Goal: Navigation & Orientation: Understand site structure

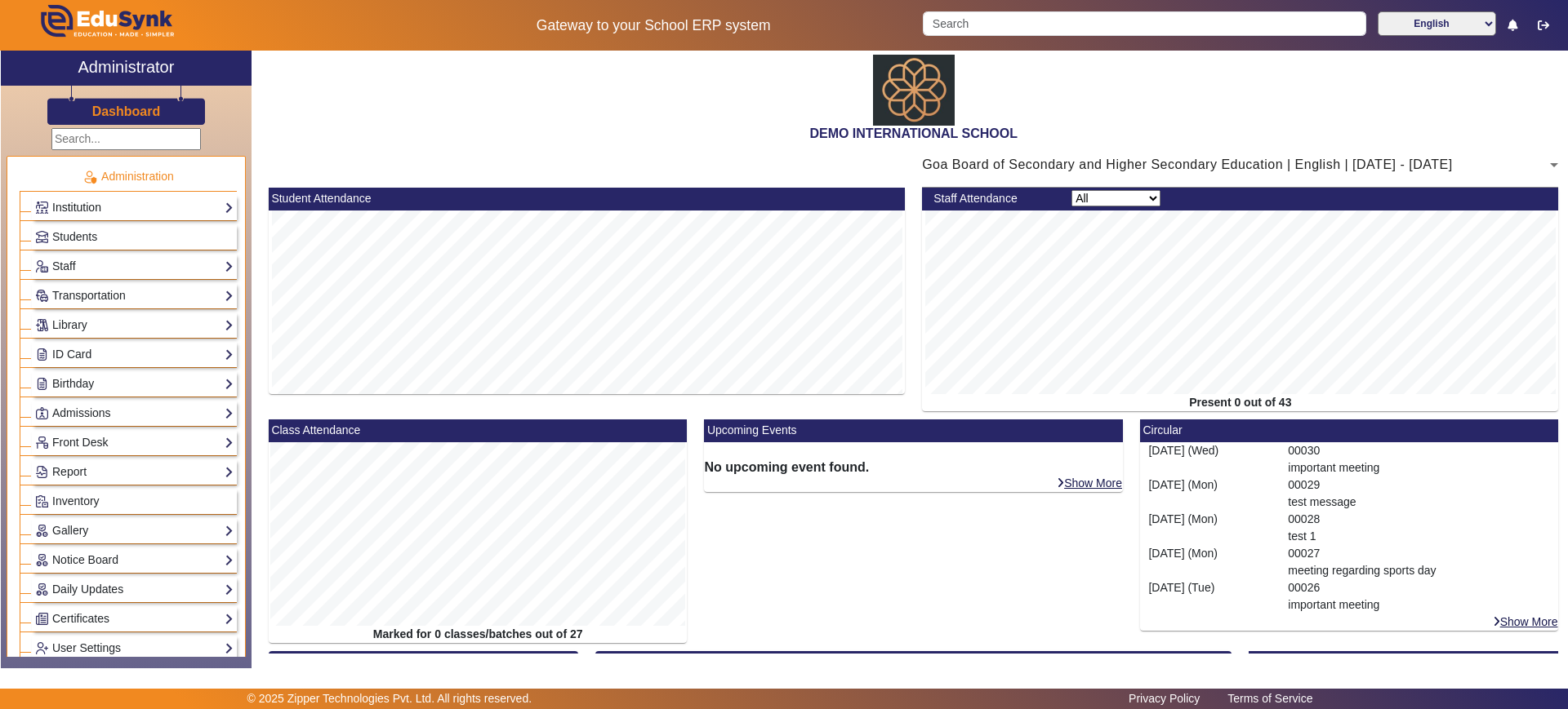
click at [129, 200] on link "Institution" at bounding box center [134, 207] width 199 height 19
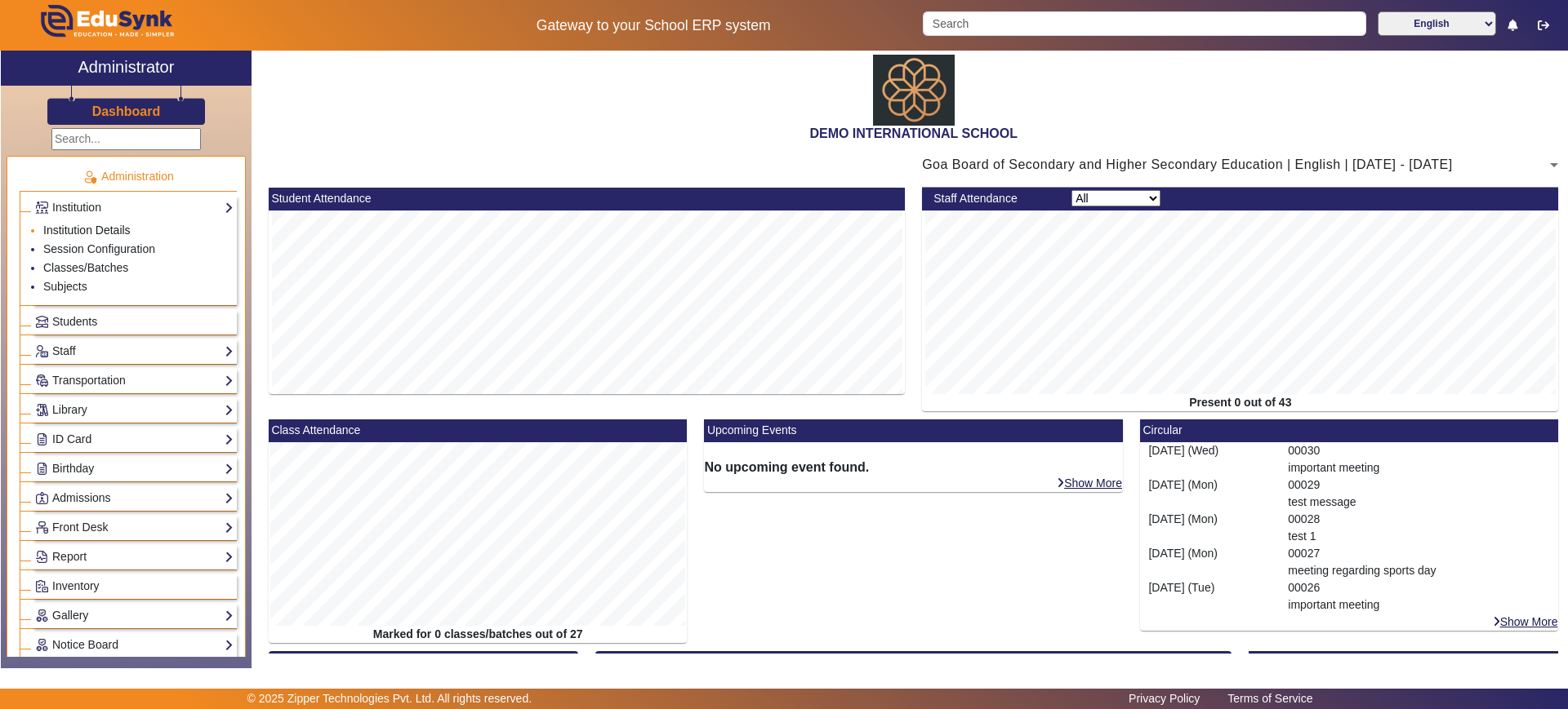
click at [91, 226] on link "Institution Details" at bounding box center [87, 230] width 88 height 13
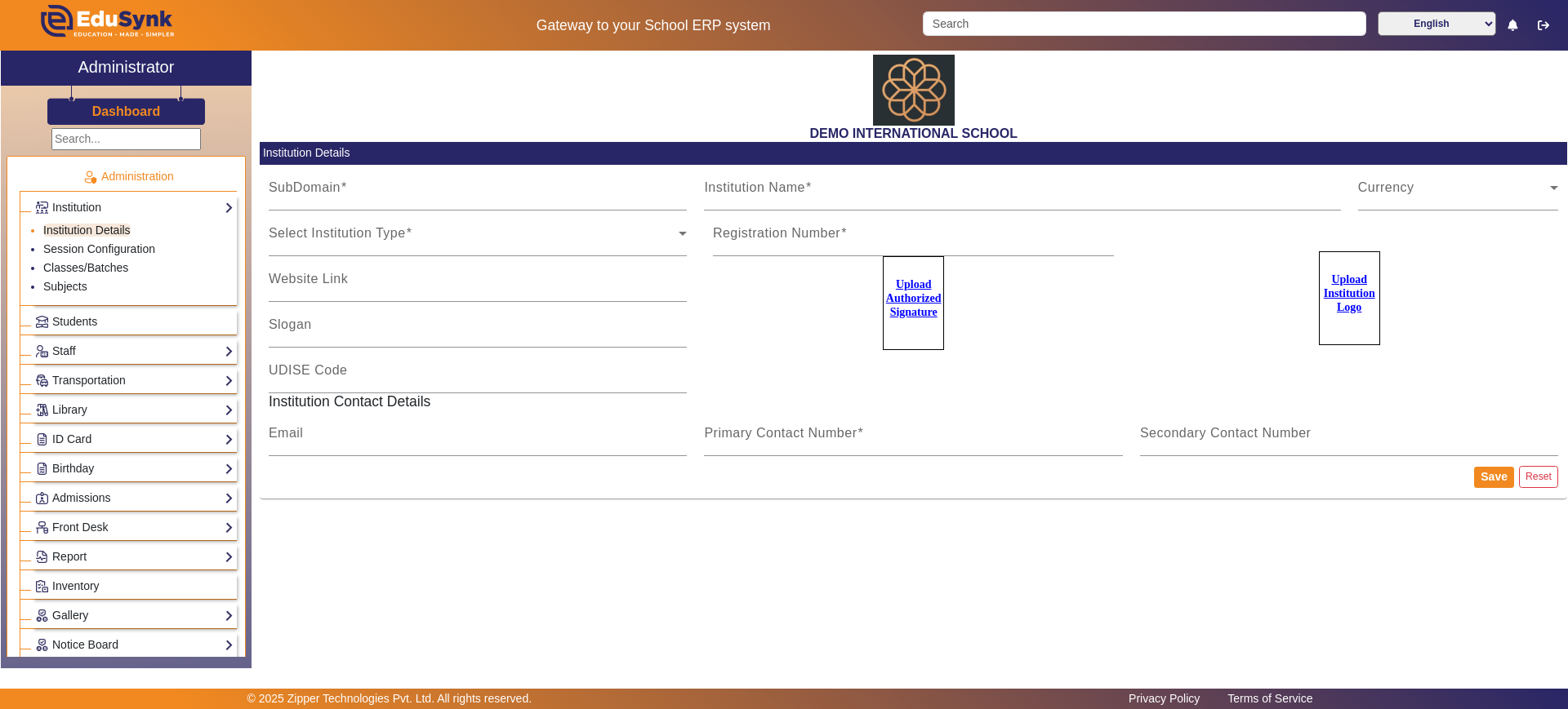
type input "[DATE]"
type input "DEMO INTERNATIONAL SCHOOL"
type input "[DOMAIN_NAME]"
type input "SCHOOL OF EXCELLENCE"
type input "09180101038"
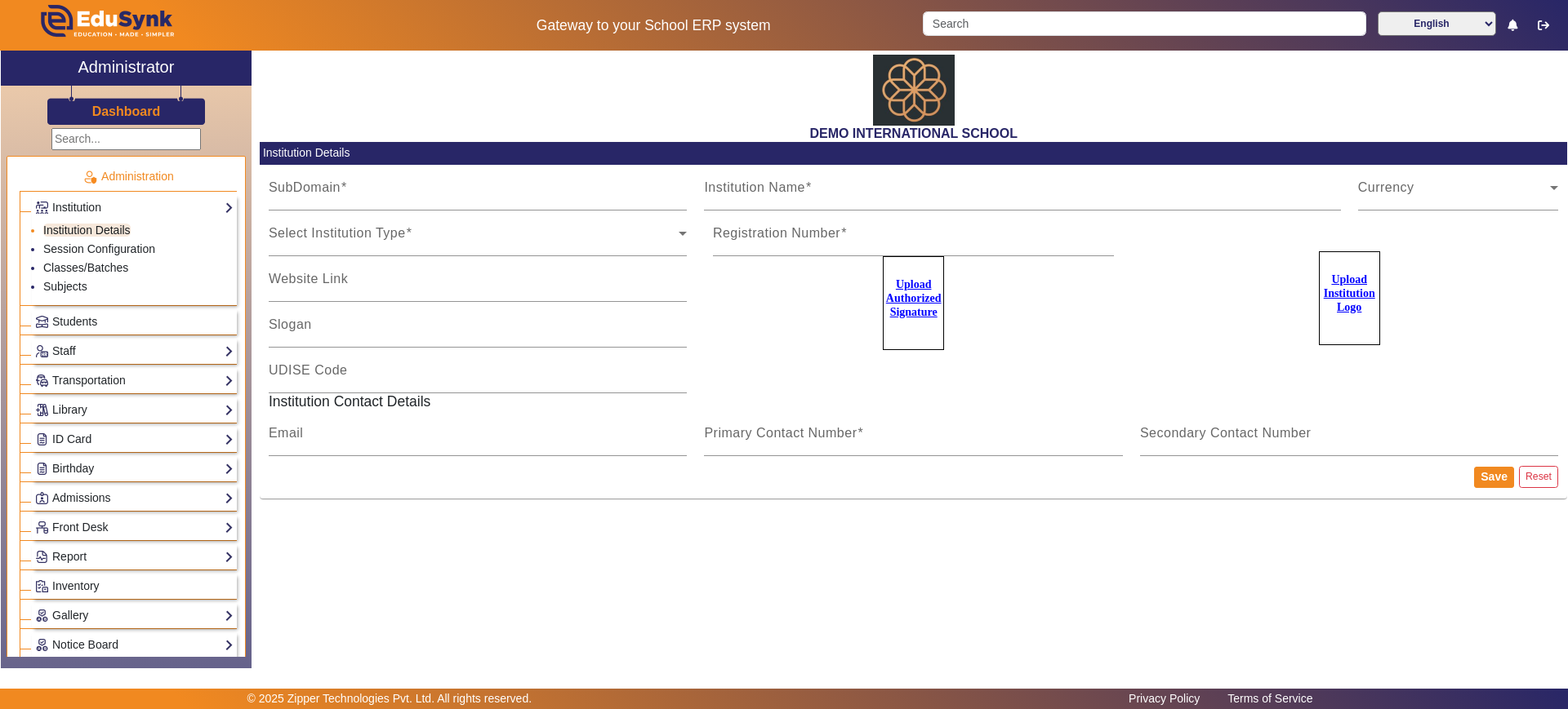
type input "2183437"
type input "[EMAIL_ADDRESS][PERSON_NAME][DOMAIN_NAME]"
type input "2143224344"
type input "8318363024"
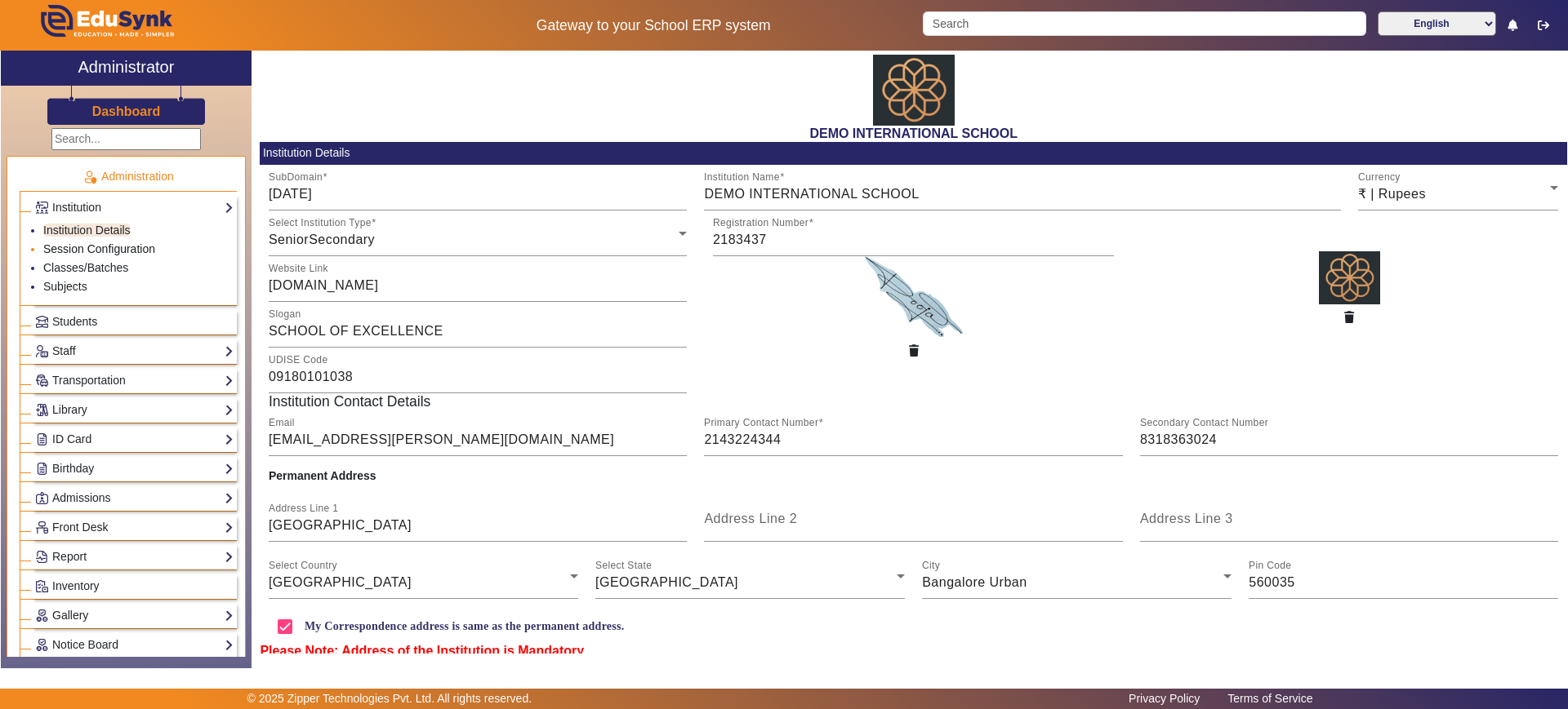
click at [89, 243] on link "Session Configuration" at bounding box center [98, 248] width 112 height 13
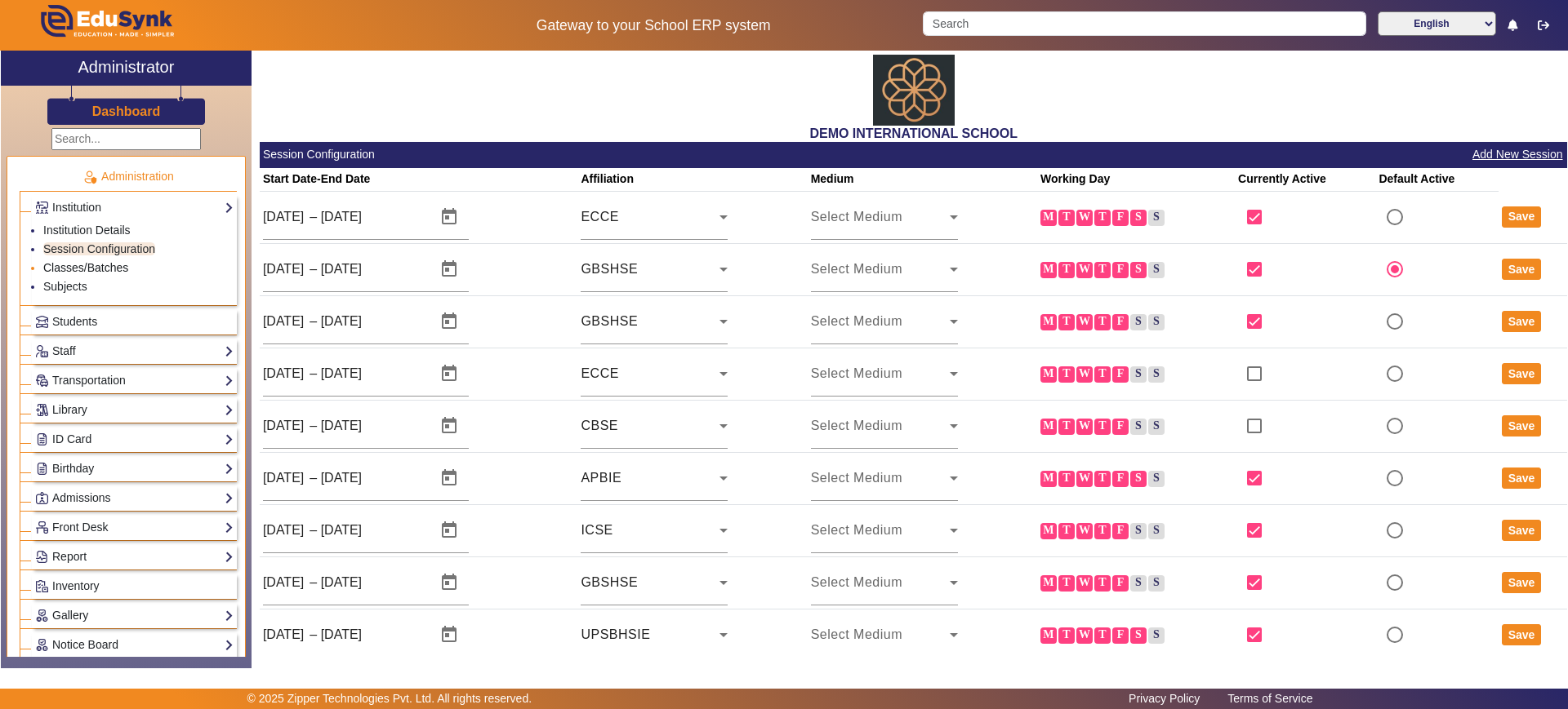
click at [85, 269] on link "Classes/Batches" at bounding box center [85, 267] width 85 height 13
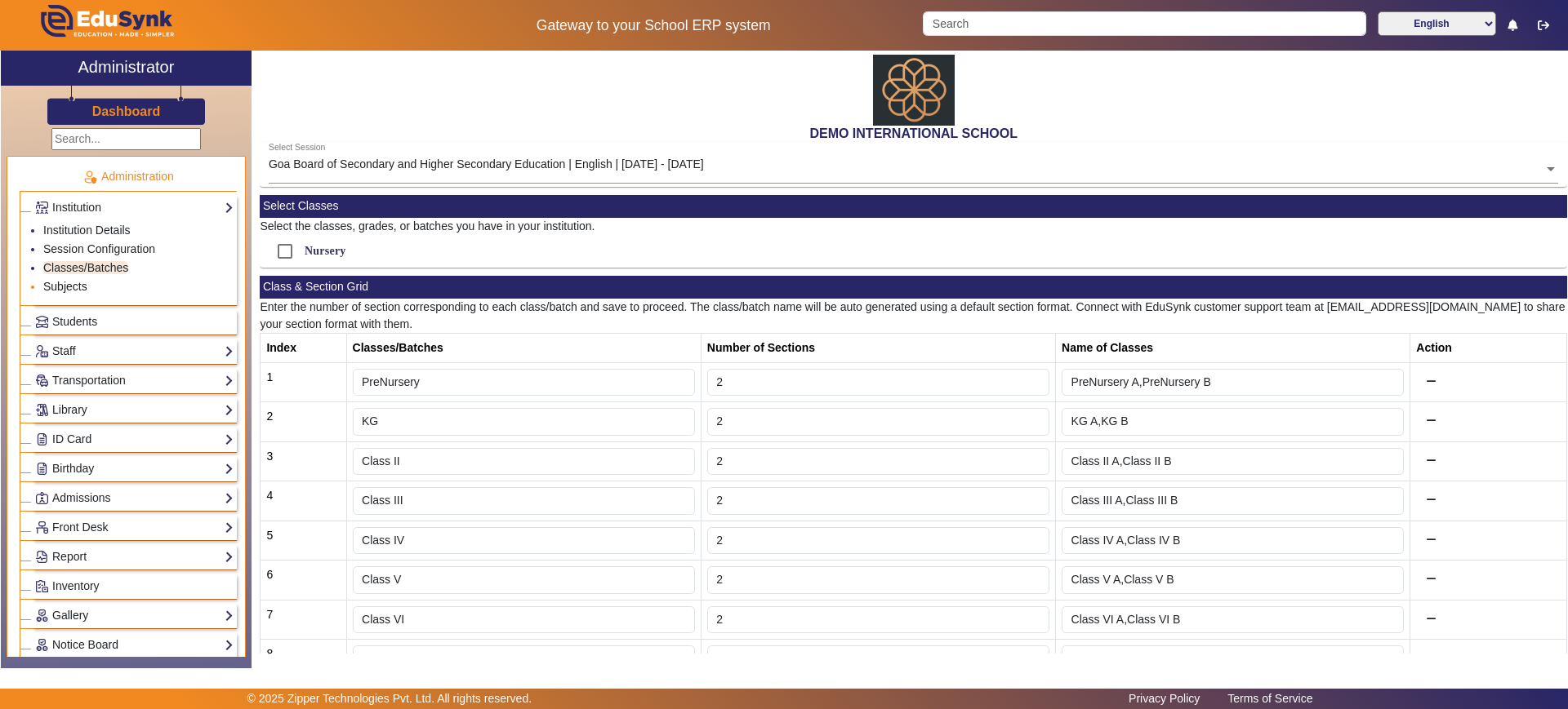
click at [66, 285] on link "Subjects" at bounding box center [64, 285] width 44 height 13
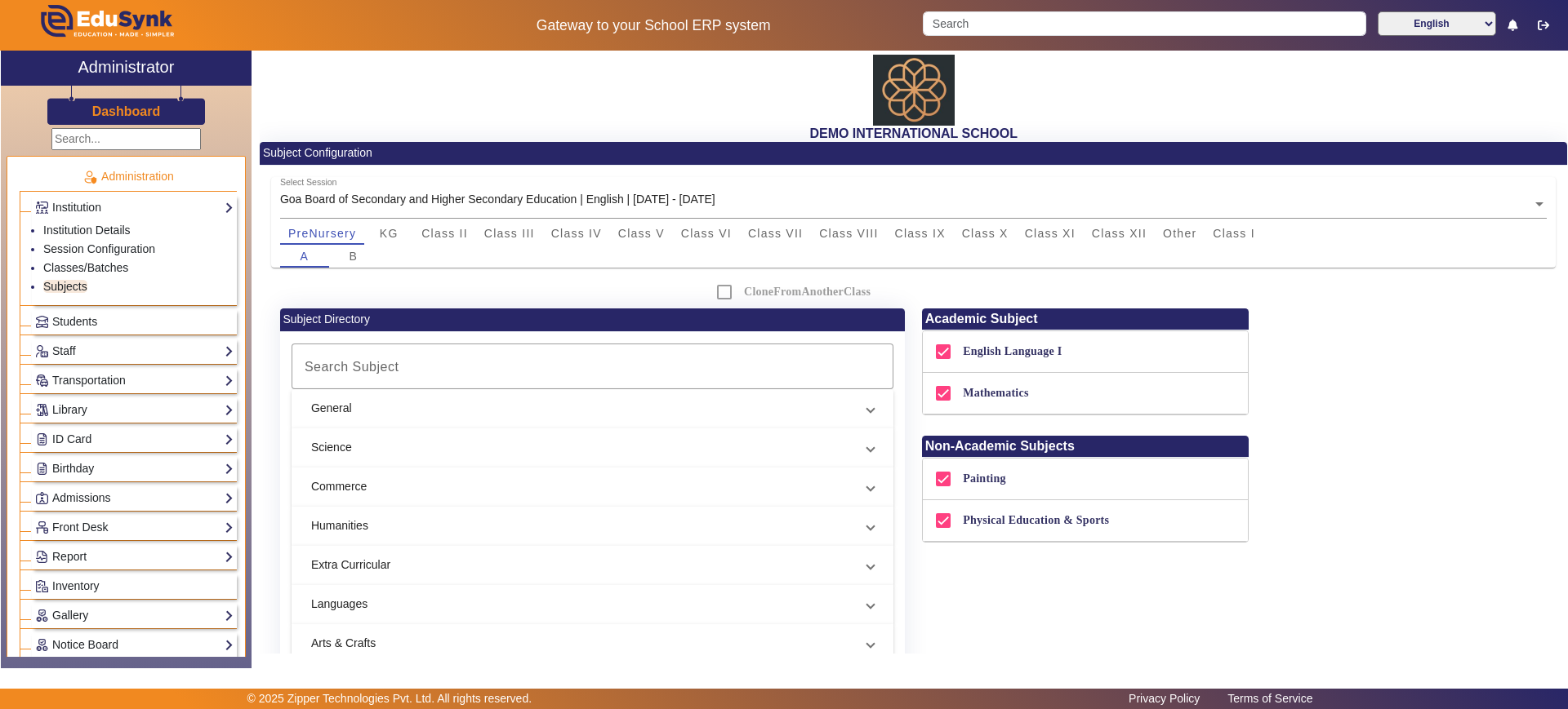
click at [58, 333] on div "Students" at bounding box center [134, 322] width 205 height 25
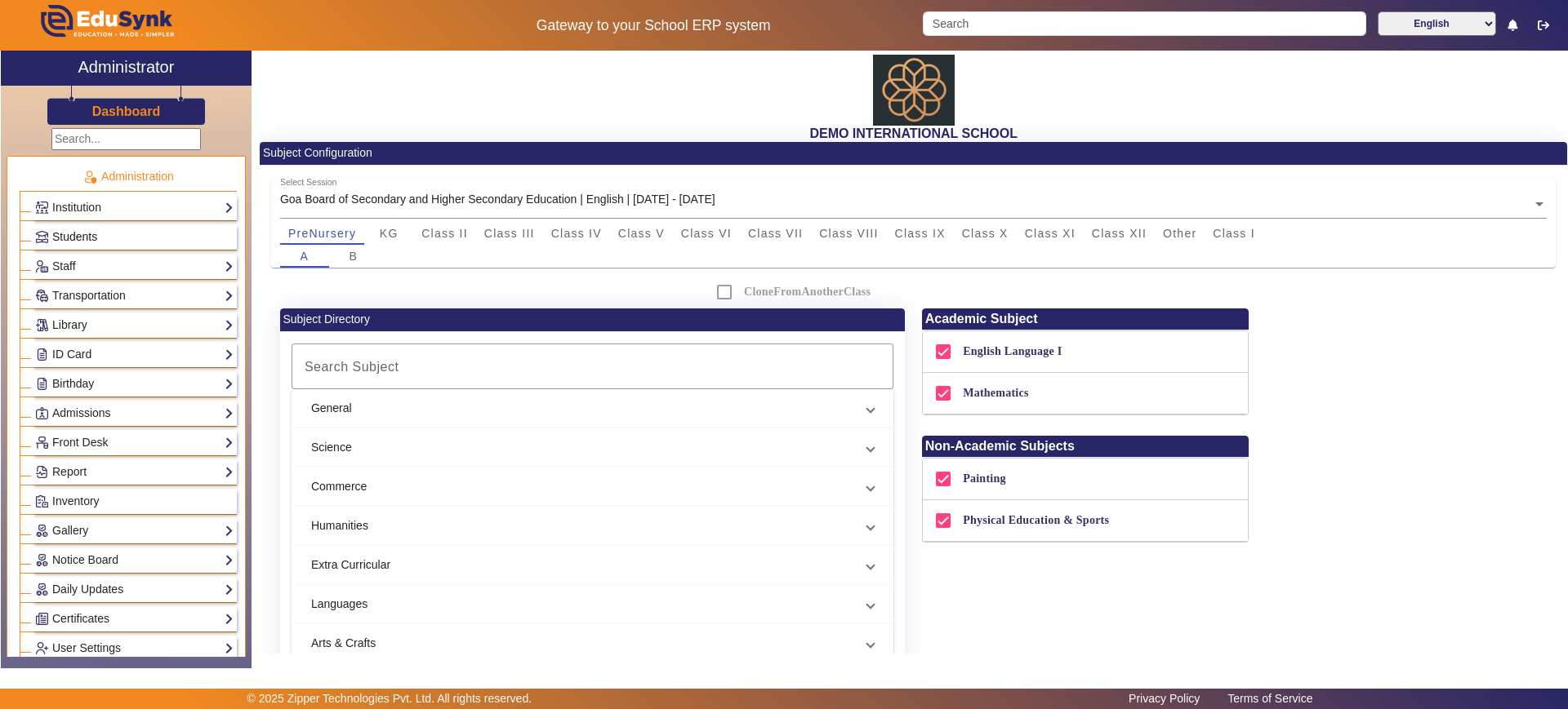
click at [63, 239] on span "Students" at bounding box center [75, 236] width 45 height 13
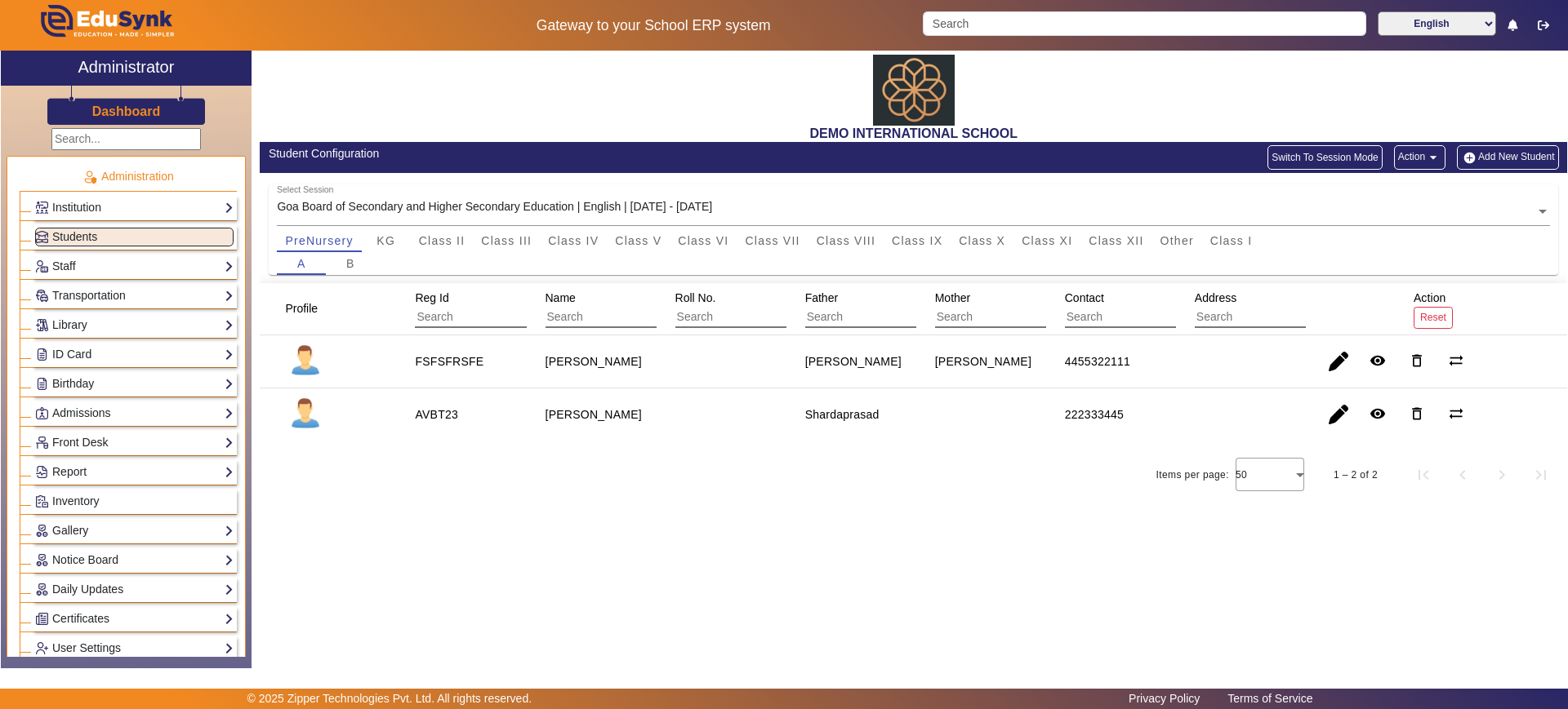
click at [926, 458] on div "Items per page: 50 1 – 2 of 2" at bounding box center [914, 474] width 1308 height 46
